Goal: Complete application form: Complete application form

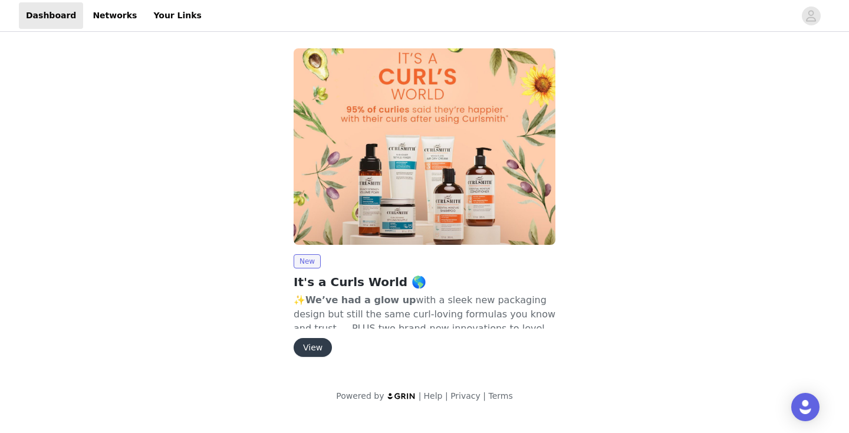
click at [326, 341] on button "View" at bounding box center [313, 347] width 38 height 19
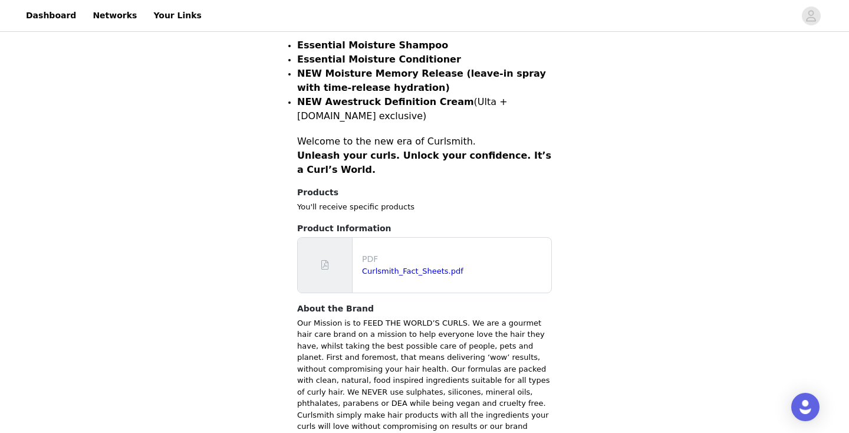
scroll to position [524, 0]
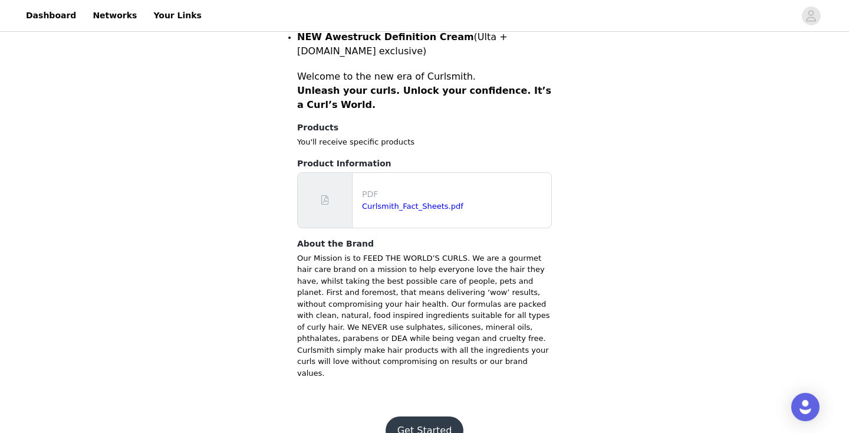
click at [419, 416] on button "Get Started" at bounding box center [425, 430] width 78 height 28
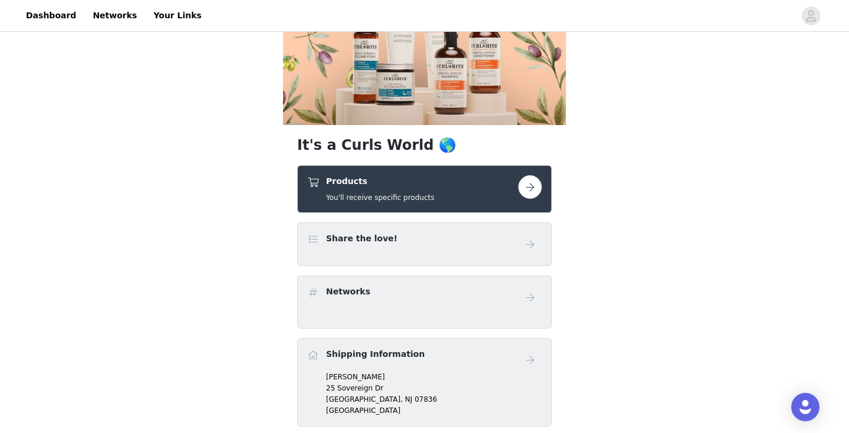
scroll to position [146, 0]
click at [535, 176] on button "button" at bounding box center [530, 187] width 24 height 24
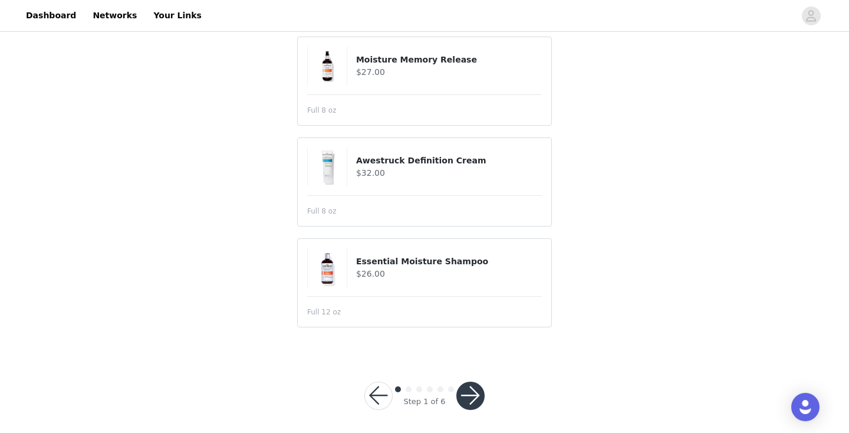
scroll to position [212, 0]
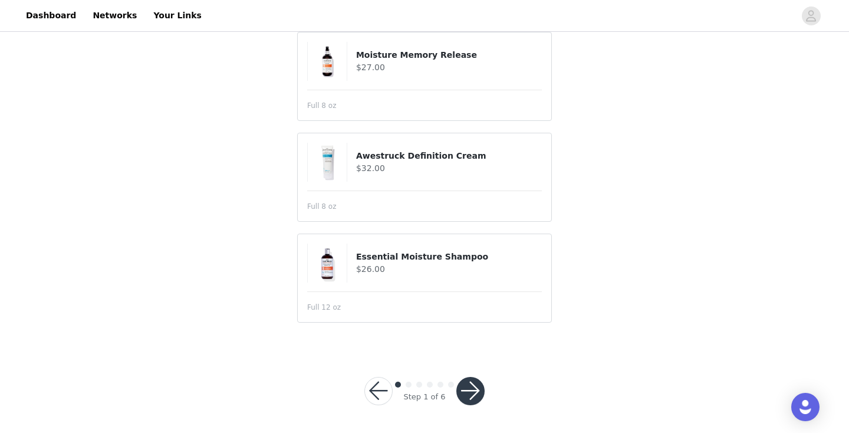
click at [328, 160] on img at bounding box center [327, 162] width 39 height 39
click at [339, 189] on article "Awestruck Definition Cream $32.00 Full 8 oz" at bounding box center [424, 177] width 255 height 89
click at [481, 400] on div at bounding box center [470, 391] width 28 height 28
click at [468, 382] on button "button" at bounding box center [470, 391] width 28 height 28
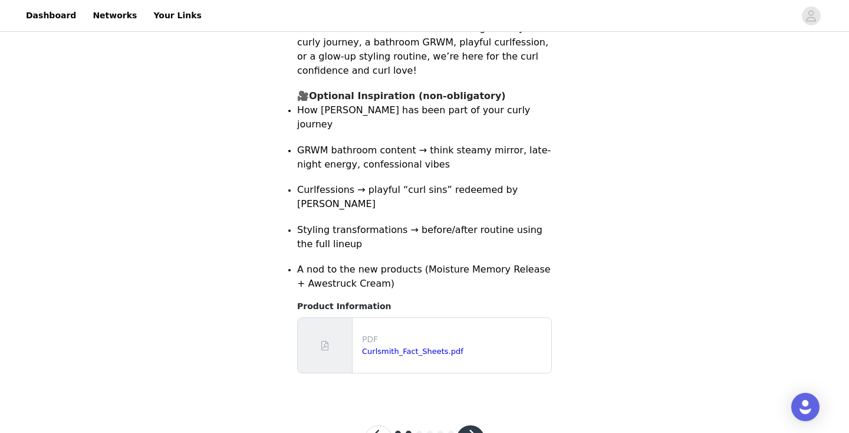
scroll to position [243, 0]
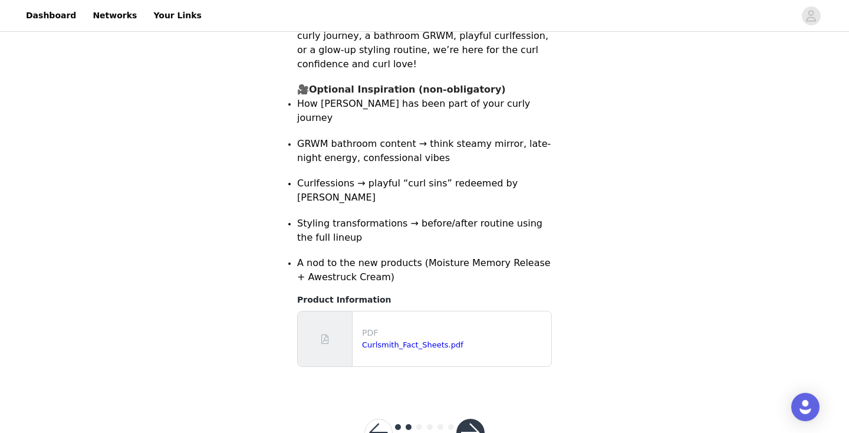
click at [468, 419] on button "button" at bounding box center [470, 433] width 28 height 28
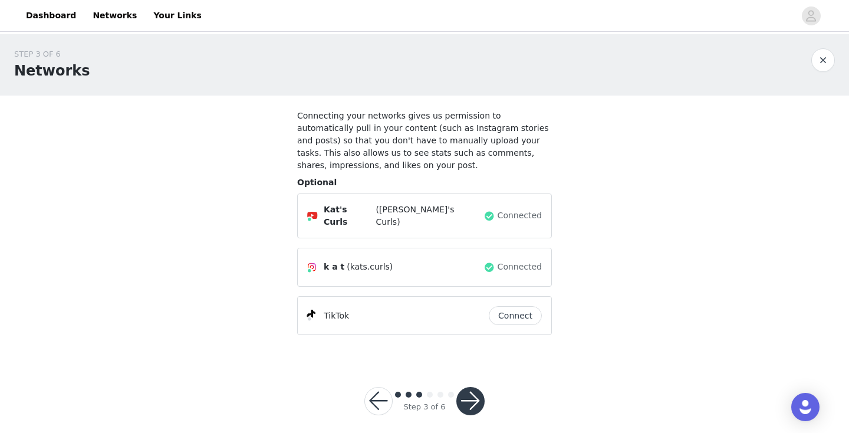
click at [466, 401] on button "button" at bounding box center [470, 401] width 28 height 28
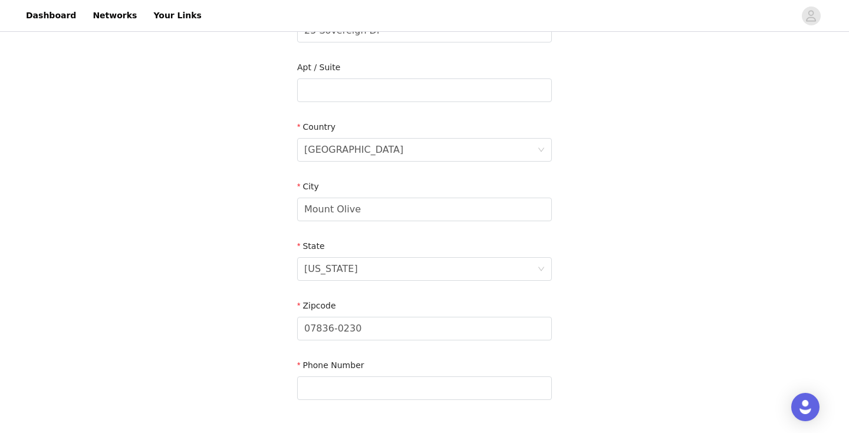
scroll to position [371, 0]
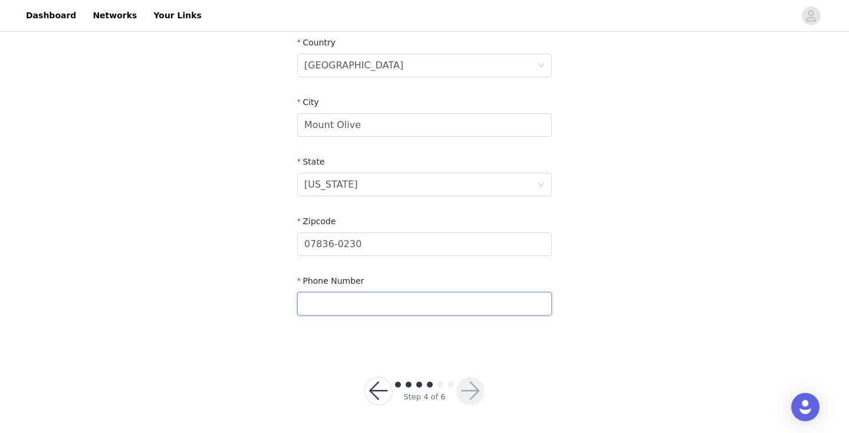
click at [372, 296] on input "text" at bounding box center [424, 304] width 255 height 24
type input "9738979968"
click at [473, 397] on button "button" at bounding box center [470, 391] width 28 height 28
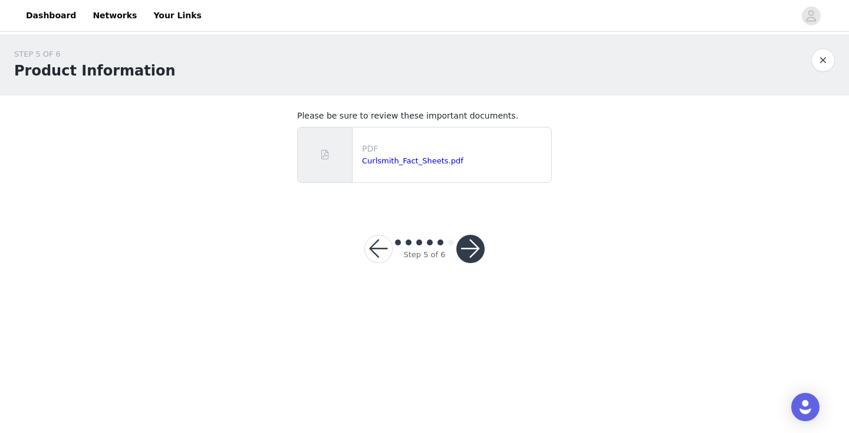
click at [468, 254] on button "button" at bounding box center [470, 249] width 28 height 28
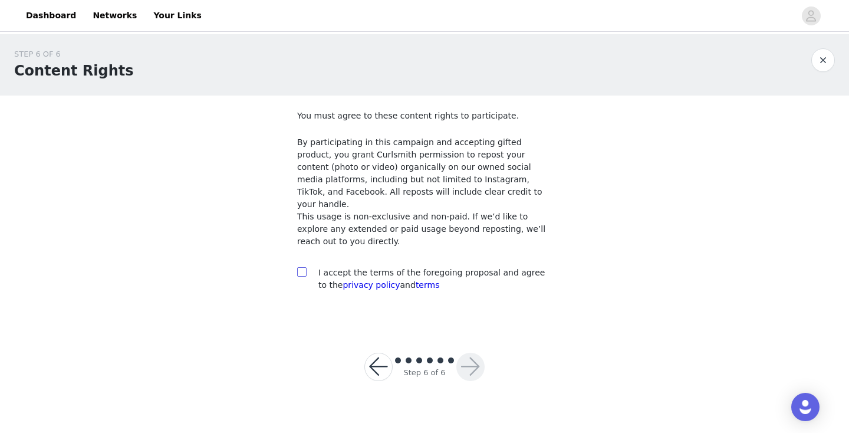
click at [304, 267] on input "checkbox" at bounding box center [301, 271] width 8 height 8
checkbox input "true"
click at [482, 361] on button "button" at bounding box center [470, 367] width 28 height 28
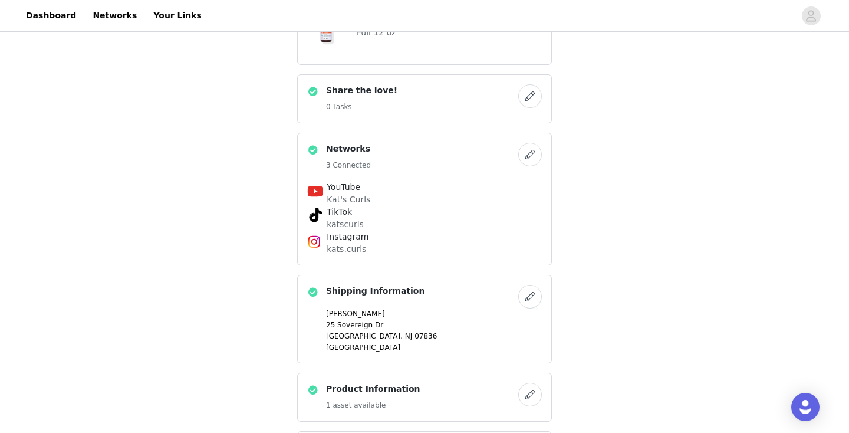
scroll to position [760, 0]
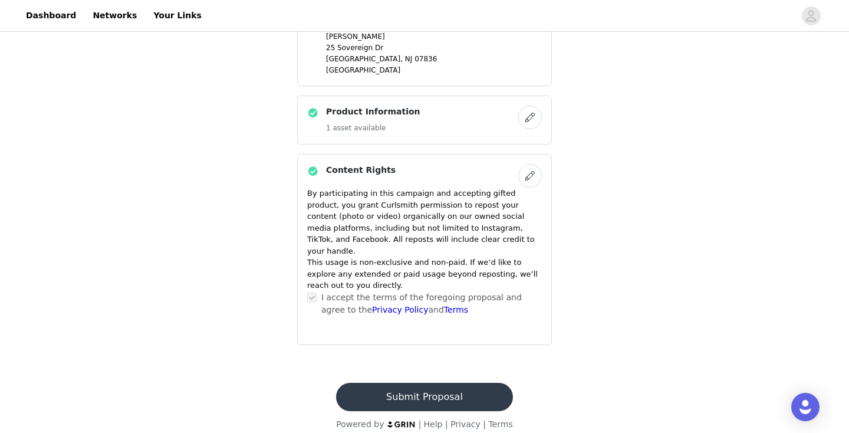
click at [435, 385] on button "Submit Proposal" at bounding box center [424, 397] width 176 height 28
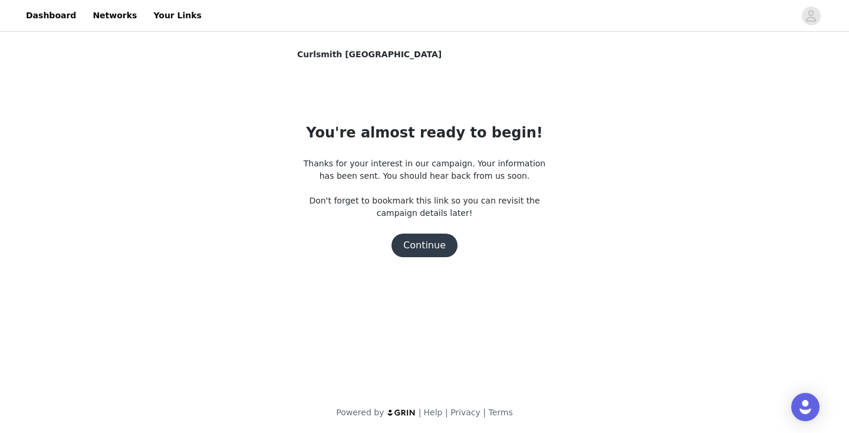
scroll to position [0, 0]
click at [433, 247] on button "Continue" at bounding box center [425, 246] width 66 height 24
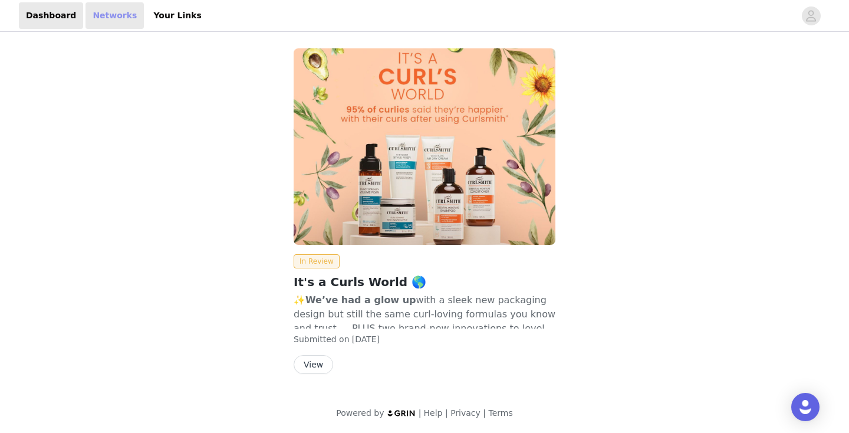
click at [120, 14] on link "Networks" at bounding box center [115, 15] width 58 height 27
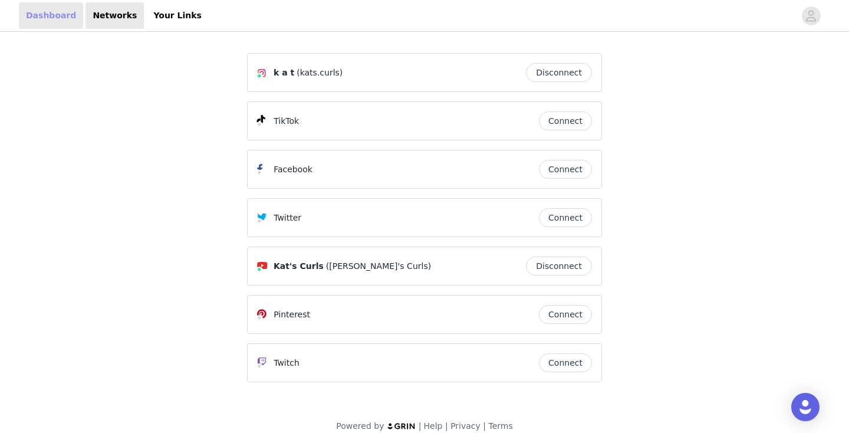
click at [60, 10] on link "Dashboard" at bounding box center [51, 15] width 64 height 27
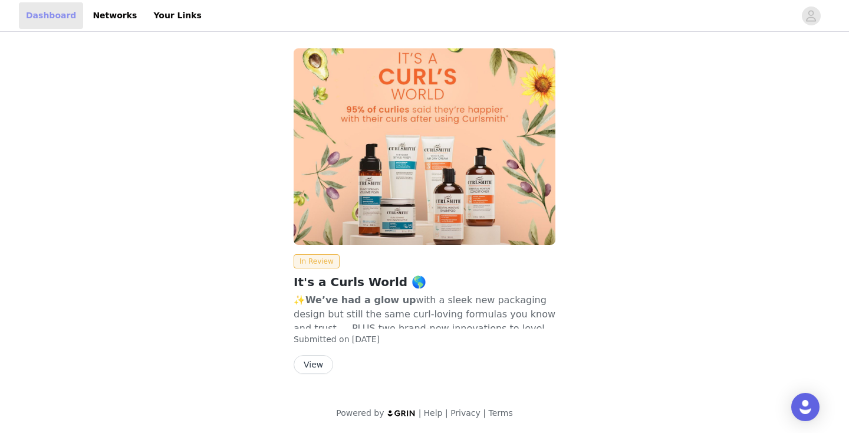
click at [60, 10] on link "Dashboard" at bounding box center [51, 15] width 64 height 27
